Goal: Task Accomplishment & Management: Complete application form

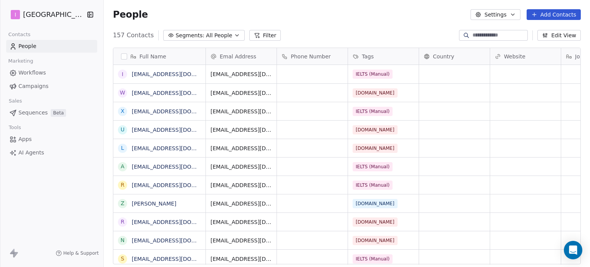
scroll to position [229, 480]
click at [544, 15] on button "Add Contacts" at bounding box center [553, 14] width 54 height 11
click at [545, 33] on span "Create new contact" at bounding box center [557, 31] width 53 height 8
type textarea "**********"
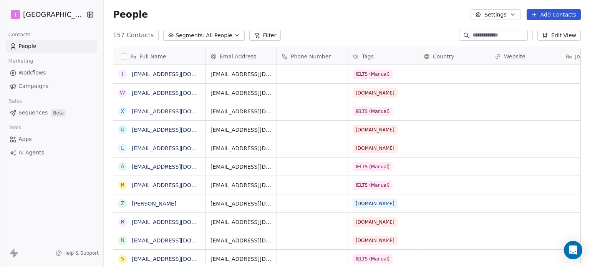
click at [544, 16] on button "Add Contacts" at bounding box center [553, 14] width 54 height 11
click at [538, 33] on span "Create new contact" at bounding box center [557, 31] width 53 height 8
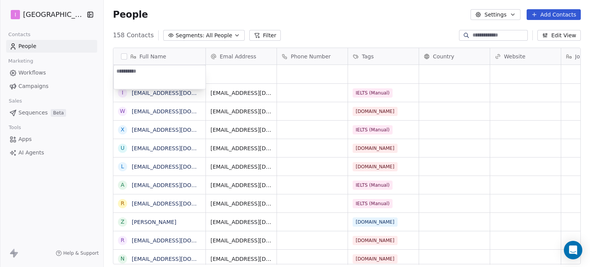
type textarea "**********"
click at [219, 72] on html "I IELTS University Contacts People Marketing Workflows Campaigns Sales Sequence…" at bounding box center [295, 133] width 590 height 267
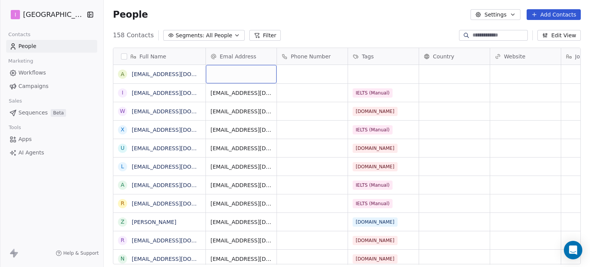
click at [219, 72] on div "grid" at bounding box center [241, 74] width 71 height 18
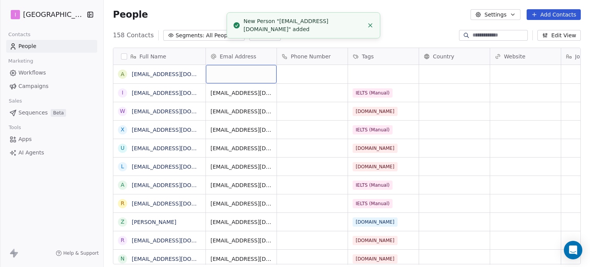
click at [219, 72] on div "grid" at bounding box center [241, 74] width 71 height 18
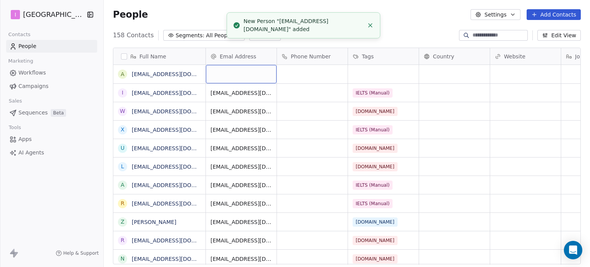
click at [219, 72] on div "grid" at bounding box center [241, 74] width 71 height 18
click at [219, 71] on div "grid" at bounding box center [241, 74] width 71 height 18
type input "**********"
click at [367, 76] on html "I IELTS University Contacts People Marketing Workflows Campaigns Sales Sequence…" at bounding box center [295, 133] width 590 height 267
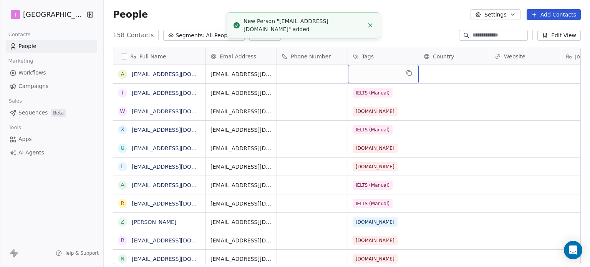
click at [367, 76] on div "grid" at bounding box center [383, 74] width 71 height 18
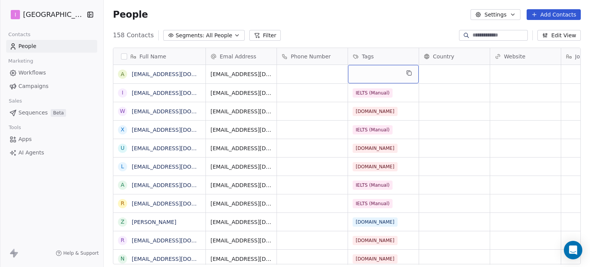
click at [367, 76] on div "grid" at bounding box center [383, 74] width 71 height 18
click at [366, 75] on div "grid" at bounding box center [383, 74] width 71 height 18
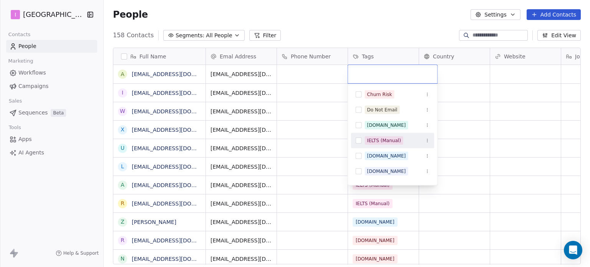
click at [379, 135] on div "IELTS (Manual)" at bounding box center [392, 140] width 83 height 12
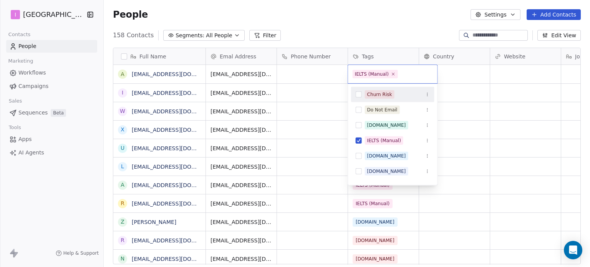
click at [338, 27] on html "I IELTS University Contacts People Marketing Workflows Campaigns Sales Sequence…" at bounding box center [295, 133] width 590 height 267
